Goal: Check status: Check status

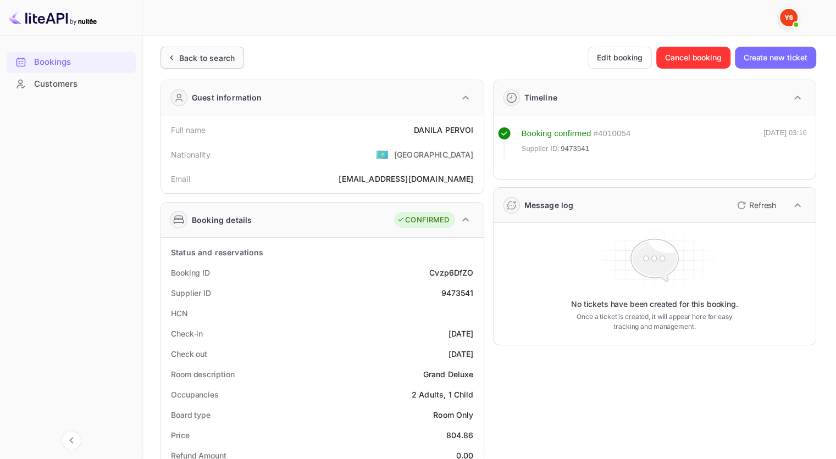
click at [236, 64] on div "Back to search" at bounding box center [202, 58] width 84 height 22
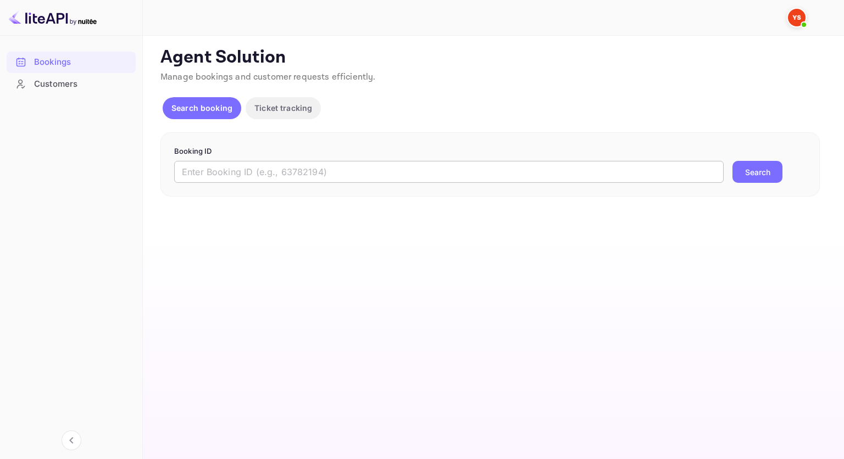
click at [310, 167] on input "text" at bounding box center [448, 172] width 549 height 22
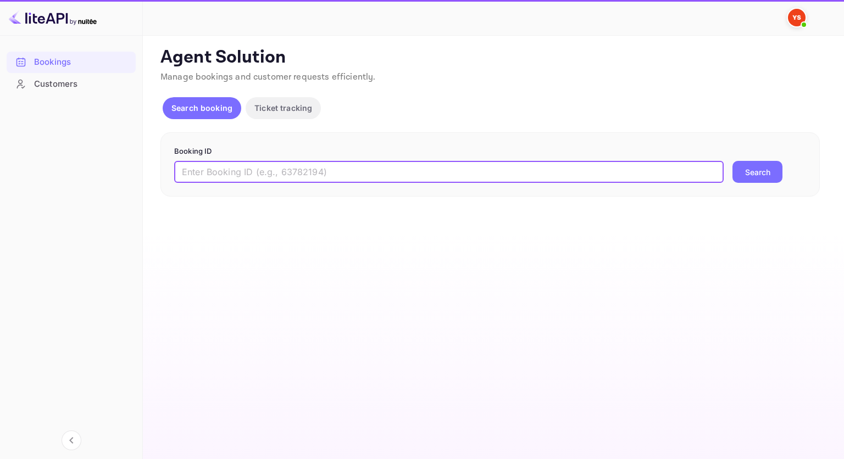
paste input "9383030"
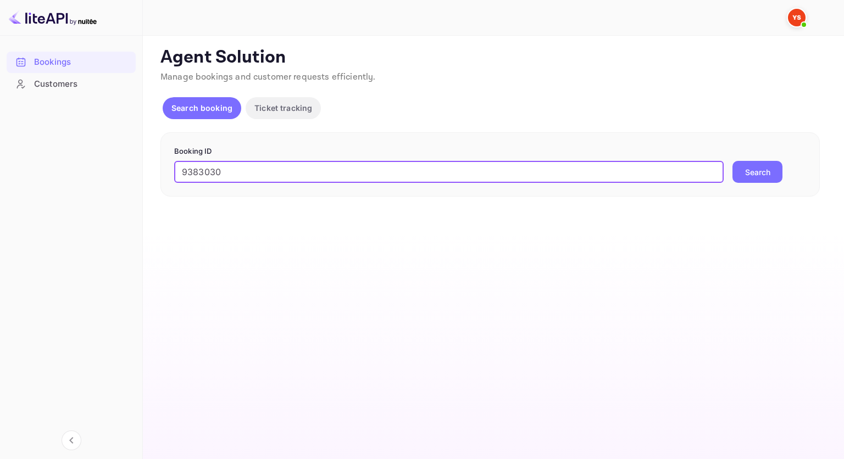
type input "9383030"
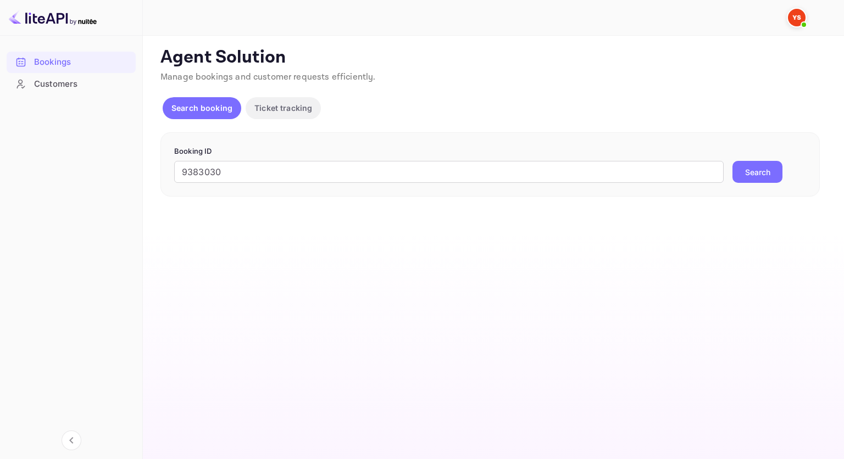
click at [764, 185] on div "Booking ID 9383030 ​ Search" at bounding box center [489, 164] width 659 height 65
click at [767, 180] on button "Search" at bounding box center [757, 172] width 50 height 22
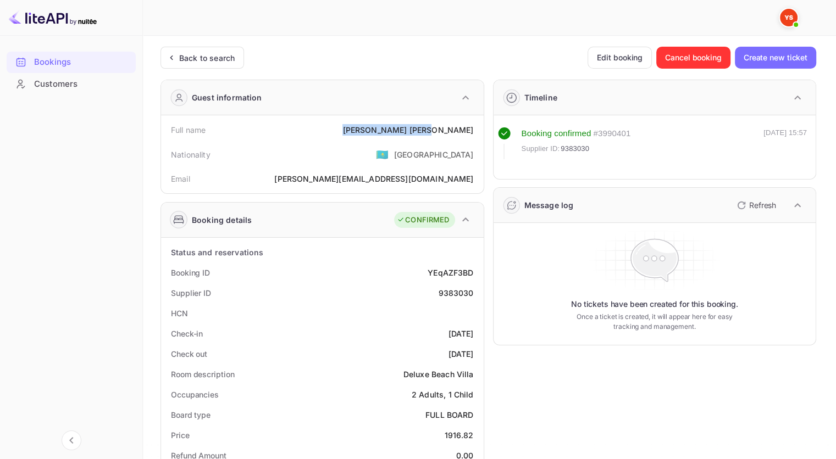
drag, startPoint x: 472, startPoint y: 130, endPoint x: 411, endPoint y: 131, distance: 61.0
click at [411, 131] on div "Full name [PERSON_NAME]" at bounding box center [322, 130] width 314 height 20
click at [461, 292] on div "9383030" at bounding box center [455, 293] width 35 height 12
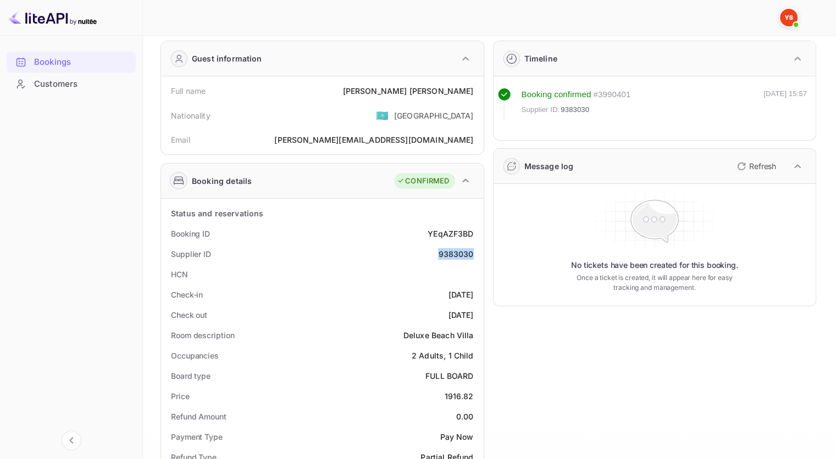
scroll to position [110, 0]
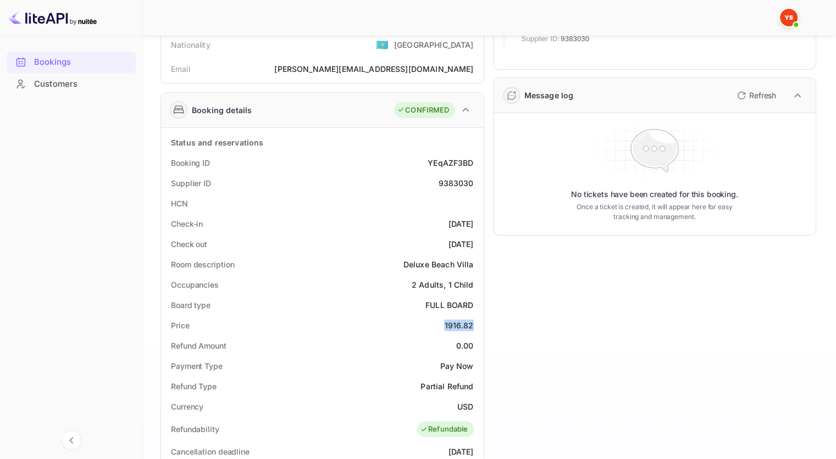
drag, startPoint x: 472, startPoint y: 329, endPoint x: 441, endPoint y: 328, distance: 31.3
click at [441, 328] on div "Price 1916.82" at bounding box center [322, 325] width 314 height 20
